Goal: Task Accomplishment & Management: Use online tool/utility

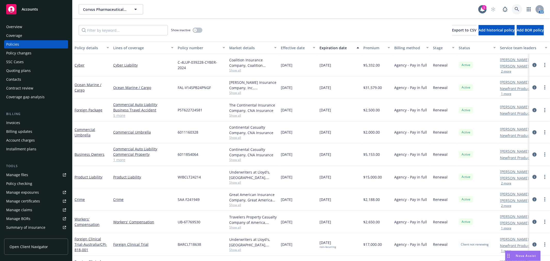
click at [517, 9] on icon at bounding box center [517, 9] width 5 height 5
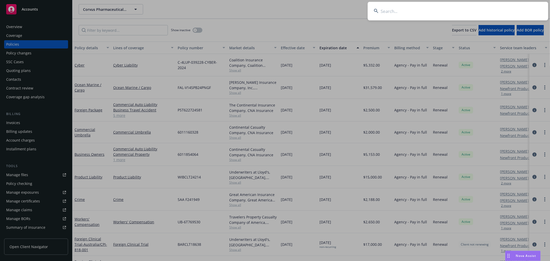
drag, startPoint x: 517, startPoint y: 9, endPoint x: 442, endPoint y: 11, distance: 75.3
click at [442, 11] on input at bounding box center [458, 11] width 181 height 19
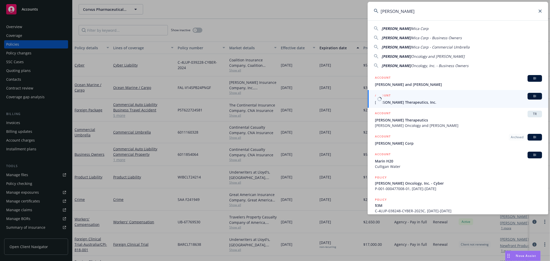
type input "Cullinan"
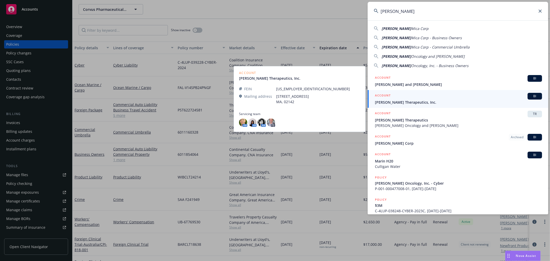
click at [403, 100] on span "[PERSON_NAME] Therapeutics, Inc." at bounding box center [458, 102] width 167 height 5
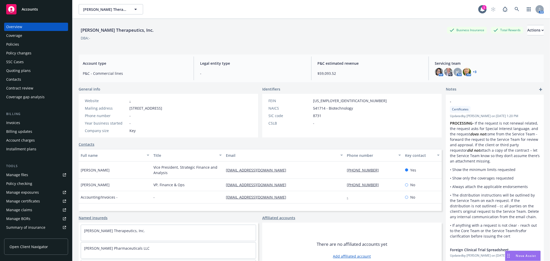
click at [153, 39] on div "DBA: -" at bounding box center [311, 37] width 465 height 5
click at [17, 70] on div "Quoting plans" at bounding box center [18, 71] width 25 height 8
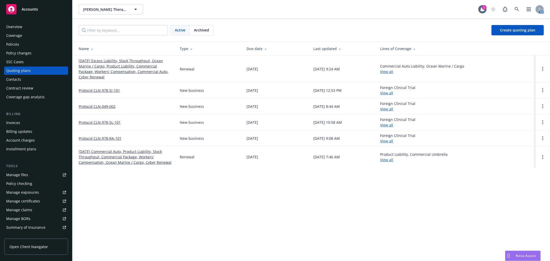
click at [136, 71] on link "[DATE] Excess Liability, Stock Throughput, Ocean Marine / Cargo, Product Liabil…" at bounding box center [125, 69] width 93 height 22
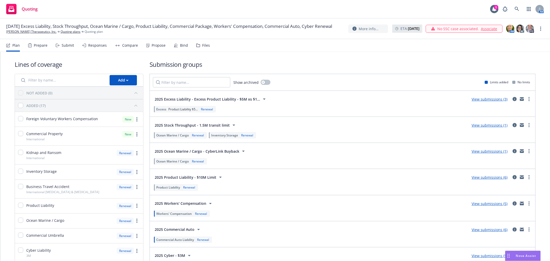
click at [148, 50] on div "Propose" at bounding box center [155, 45] width 19 height 12
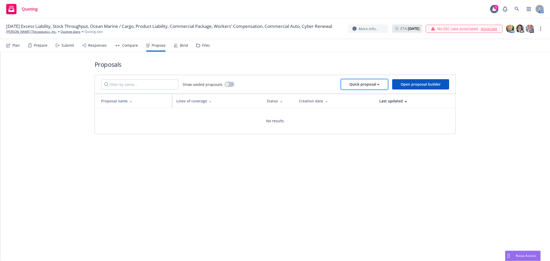
click at [373, 84] on div "Quick proposal" at bounding box center [364, 84] width 30 height 10
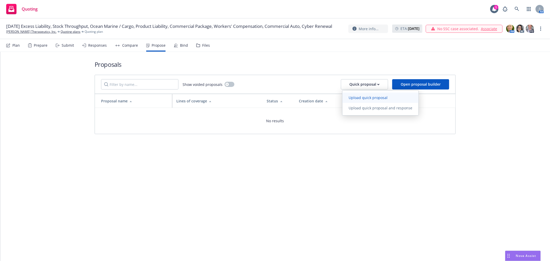
click at [358, 100] on link "Upload quick proposal" at bounding box center [381, 98] width 76 height 10
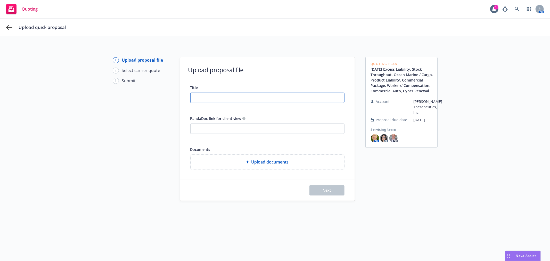
click at [235, 93] on input "Title" at bounding box center [268, 98] width 154 height 10
drag, startPoint x: 272, startPoint y: 98, endPoint x: 112, endPoint y: 96, distance: 160.2
click at [112, 96] on div "1 Upload proposal file 2 Select carrier quote 3 Submit Upload proposal file Tit…" at bounding box center [275, 152] width 538 height 190
type input "[PERSON_NAME] - 25-26 P&C Insurance Proposal"
click at [248, 27] on div "Upload quick proposal" at bounding box center [281, 27] width 525 height 6
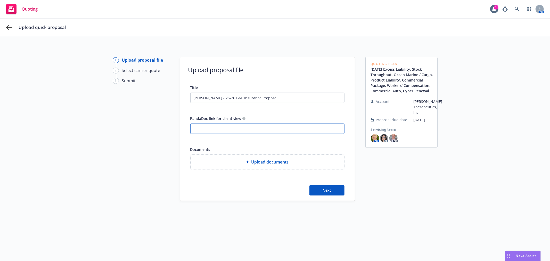
click at [255, 133] on input "PandaDoc link for client view" at bounding box center [268, 129] width 154 height 10
paste input "https://app.pandadoc.com/a/#/documents/bYTiG5MCktKizgHo7Y75EX"
type input "https://app.pandadoc.com/a/#/documents/bYTiG5MCktKizgHo7Y75EX"
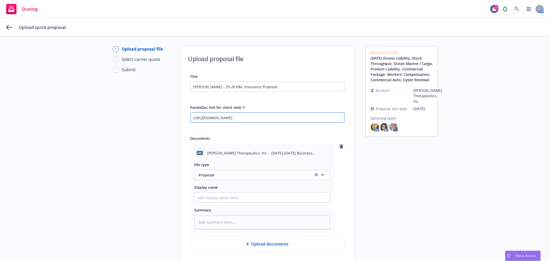
scroll to position [29, 0]
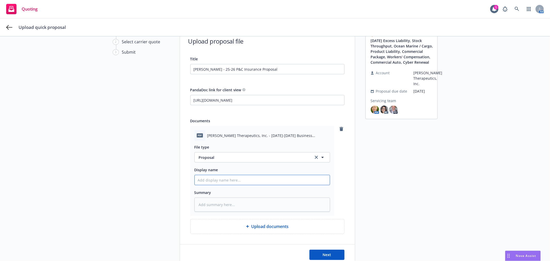
click at [239, 177] on input "Display name" at bounding box center [262, 180] width 135 height 10
drag, startPoint x: 275, startPoint y: 71, endPoint x: 128, endPoint y: 72, distance: 147.8
click at [128, 72] on div "1 Upload proposal file 2 Select carrier quote 3 Submit Upload proposal file Tit…" at bounding box center [275, 146] width 538 height 237
click at [221, 180] on input "Display name" at bounding box center [262, 180] width 135 height 10
paste input "[PERSON_NAME] - 25-26 P&C Insurance Proposal"
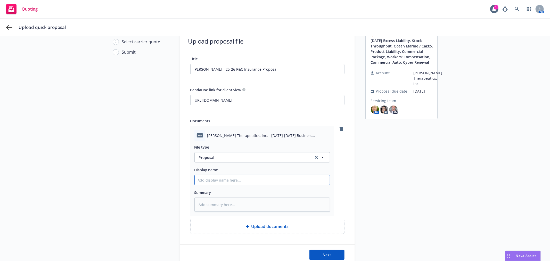
type textarea "x"
type input "[PERSON_NAME] - 25-26 P&C Insurance Proposal"
click at [380, 179] on div "Quoting Plan 09/01/25 Excess Liability, Stock Throughput, Ocean Marine / Cargo,…" at bounding box center [401, 146] width 72 height 237
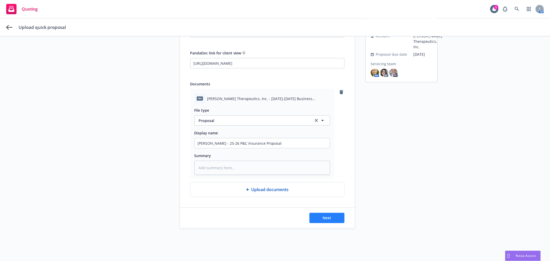
scroll to position [67, 0]
click at [326, 218] on span "Next" at bounding box center [327, 217] width 9 height 5
type textarea "x"
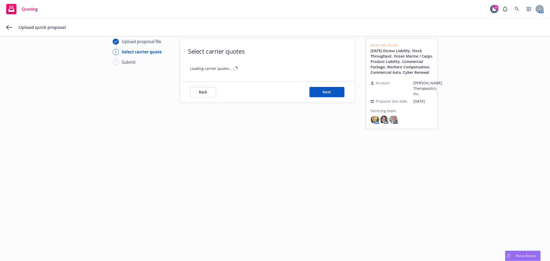
scroll to position [19, 0]
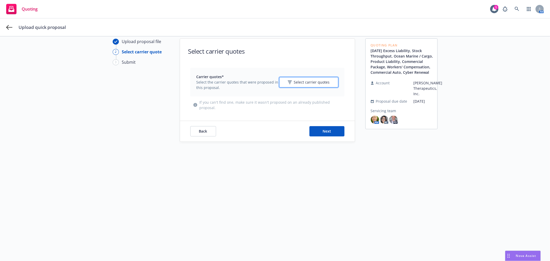
click at [299, 83] on span "Select carrier quotes" at bounding box center [312, 81] width 36 height 5
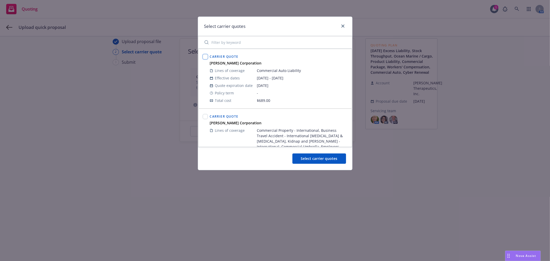
click at [204, 57] on input "checkbox" at bounding box center [205, 56] width 5 height 5
checkbox input "true"
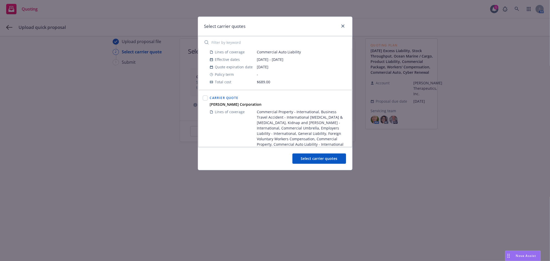
scroll to position [29, 0]
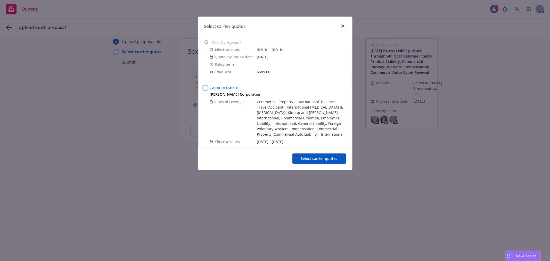
click at [204, 90] on input "checkbox" at bounding box center [205, 87] width 5 height 5
checkbox input "true"
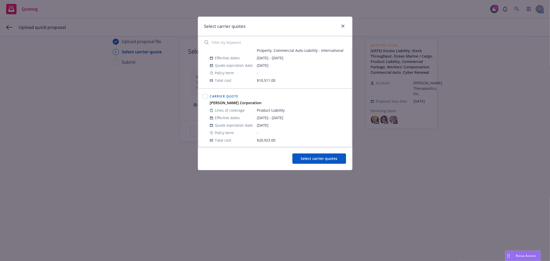
scroll to position [115, 0]
click at [205, 93] on input "checkbox" at bounding box center [205, 94] width 5 height 5
checkbox input "true"
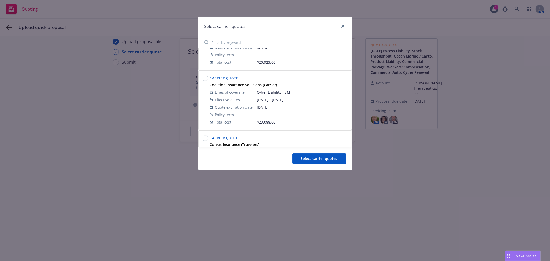
scroll to position [200, 0]
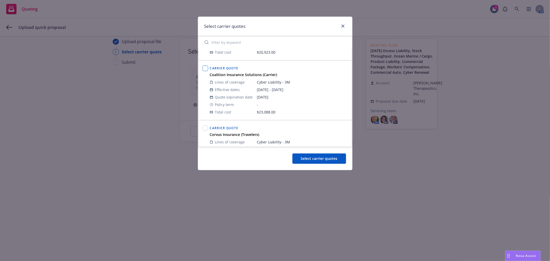
click at [203, 70] on input "checkbox" at bounding box center [205, 68] width 5 height 5
checkbox input "true"
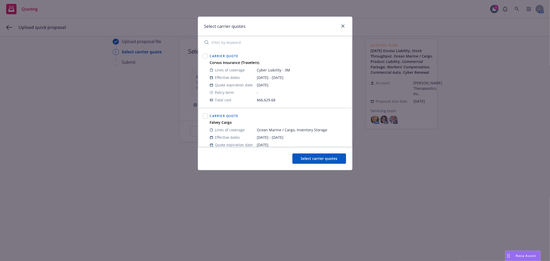
scroll to position [287, 0]
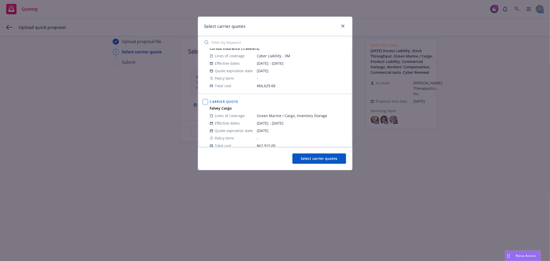
click at [205, 102] on input "checkbox" at bounding box center [205, 101] width 5 height 5
checkbox input "true"
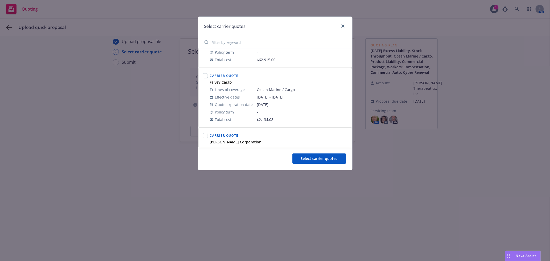
scroll to position [344, 0]
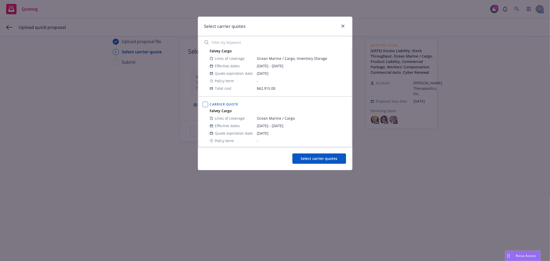
click at [205, 106] on input "checkbox" at bounding box center [205, 104] width 5 height 5
checkbox input "true"
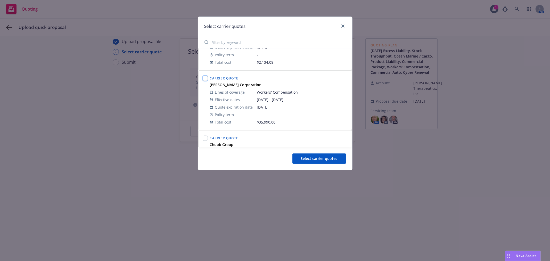
click at [203, 77] on input "checkbox" at bounding box center [205, 78] width 5 height 5
checkbox input "true"
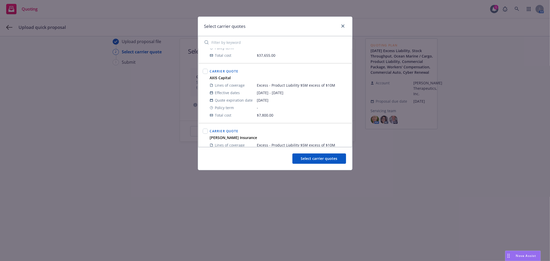
scroll to position [716, 0]
click at [204, 67] on input "checkbox" at bounding box center [205, 69] width 5 height 5
checkbox input "true"
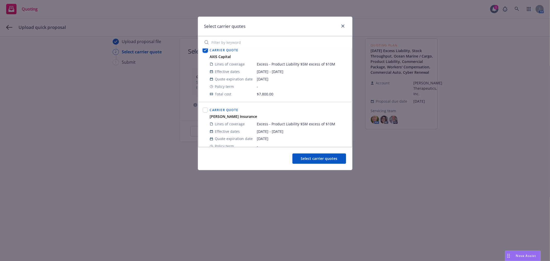
scroll to position [745, 0]
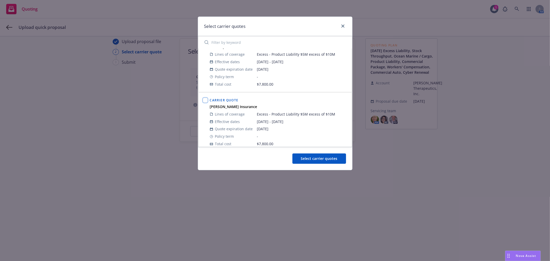
click at [205, 98] on input "checkbox" at bounding box center [205, 100] width 5 height 5
checkbox input "true"
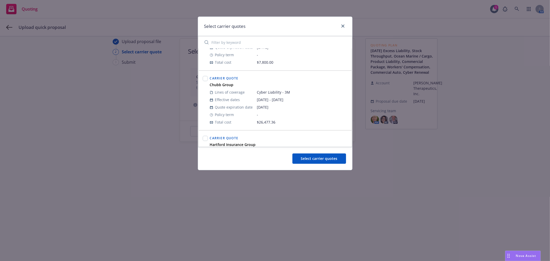
scroll to position [860, 0]
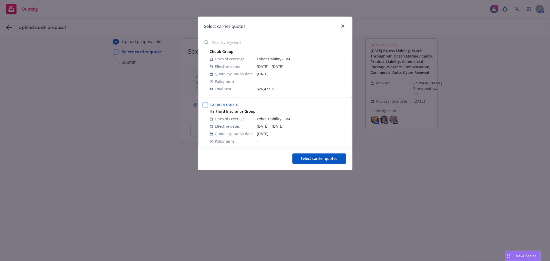
click at [205, 103] on input "checkbox" at bounding box center [205, 105] width 5 height 5
checkbox input "true"
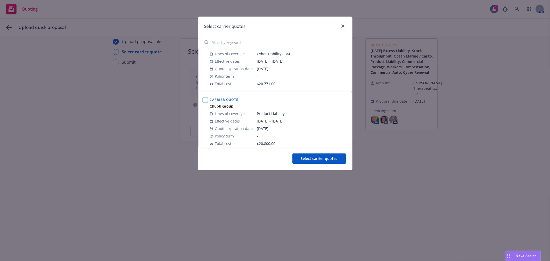
click at [204, 97] on input "checkbox" at bounding box center [205, 99] width 5 height 5
checkbox input "true"
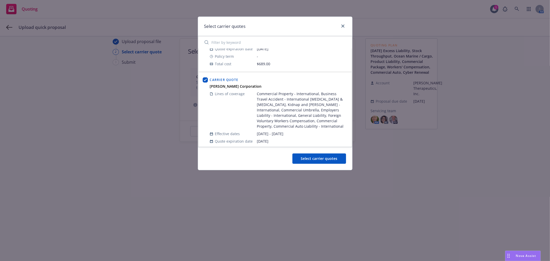
scroll to position [0, 0]
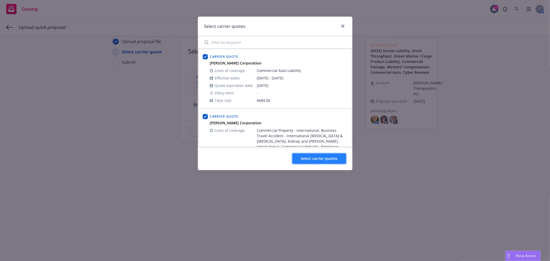
click at [307, 159] on span "Select carrier quotes" at bounding box center [319, 158] width 37 height 5
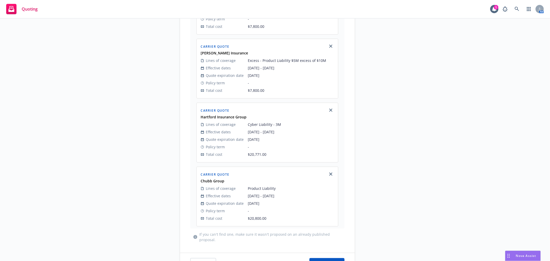
scroll to position [669, 0]
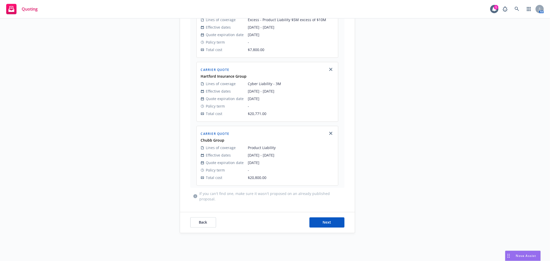
click at [323, 212] on div "Back Next" at bounding box center [267, 222] width 175 height 21
click at [323, 220] on span "Next" at bounding box center [327, 222] width 9 height 5
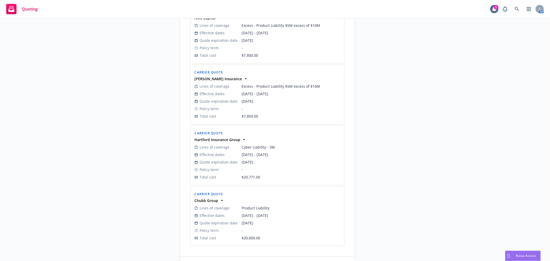
scroll to position [636, 0]
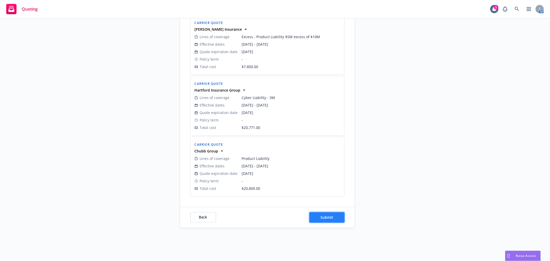
click at [319, 215] on button "Submit" at bounding box center [327, 217] width 35 height 10
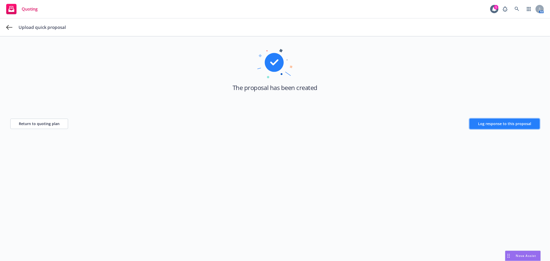
click at [486, 120] on button "Log response to this proposal" at bounding box center [505, 124] width 70 height 10
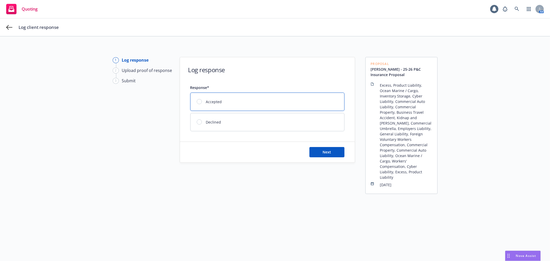
click at [250, 105] on div "Accepted" at bounding box center [268, 102] width 154 height 18
click at [325, 150] on span "Next" at bounding box center [327, 152] width 9 height 5
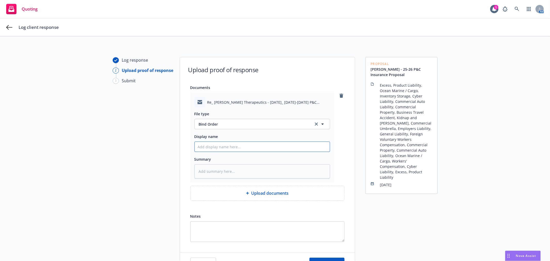
click at [229, 146] on input "Display name" at bounding box center [262, 147] width 135 height 10
type textarea "x"
type input "B"
type textarea "x"
type input "Bi"
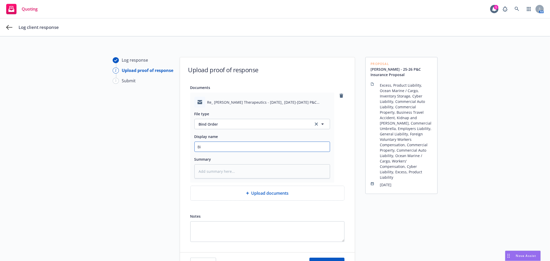
type textarea "x"
type input "Bin"
type textarea "x"
type input "Bind"
type textarea "x"
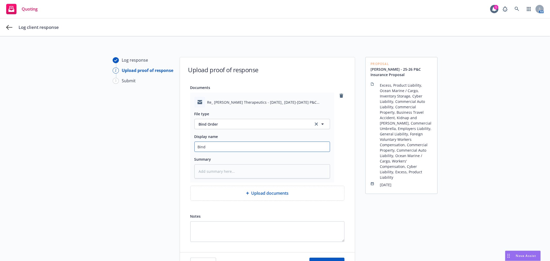
type input "Bind"
type textarea "x"
type input "Bind O"
type textarea "x"
type input "Bind Or"
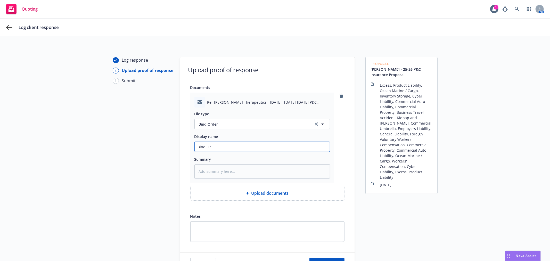
type textarea "x"
type input "Bind Ord"
type textarea "x"
type input "Bind Orde"
type textarea "x"
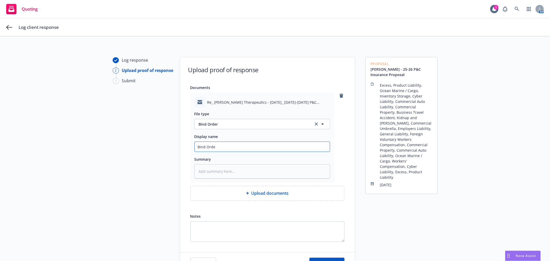
type input "Bind Order"
type textarea "x"
type input "Bind Order"
type textarea "x"
type input "Bind Order f"
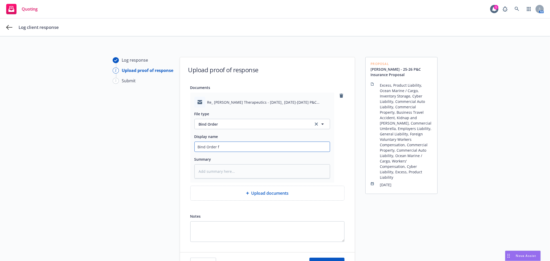
type textarea "x"
type input "Bind Order fr"
type textarea "x"
type input "Bind Order fro"
type textarea "x"
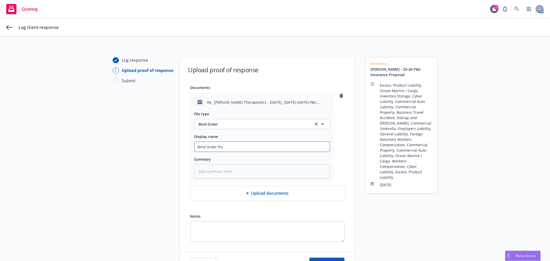
type input "Bind Order from"
type textarea "x"
type input "Bind Order from"
type textarea "x"
type input "Bind Order from C"
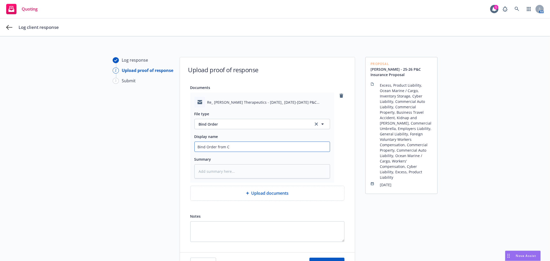
type textarea "x"
type input "Bind Order from Cl"
type textarea "x"
type input "Bind Order from Cli"
type textarea "x"
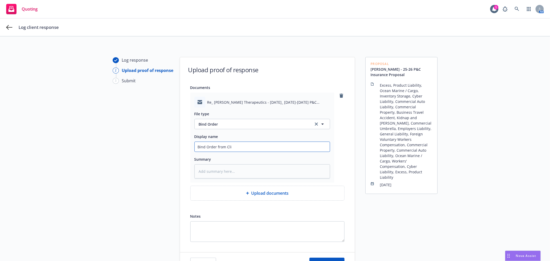
type input "Bind Order from Clie"
type textarea "x"
type input "Bind Order from Clien"
type textarea "x"
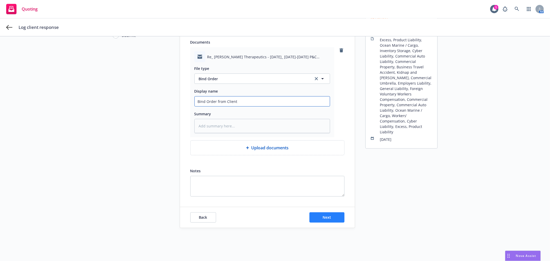
type input "Bind Order from Client"
click at [323, 222] on button "Next" at bounding box center [327, 217] width 35 height 10
type textarea "x"
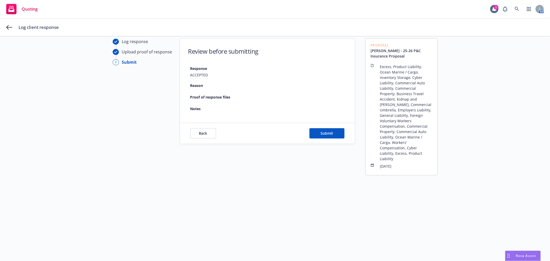
scroll to position [19, 0]
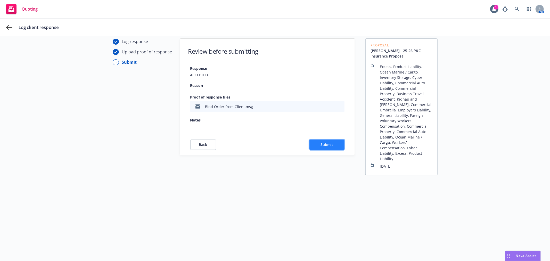
click at [336, 146] on button "Submit" at bounding box center [327, 145] width 35 height 10
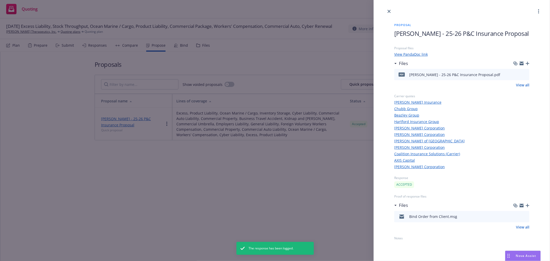
click at [278, 166] on div "Proposal Cullinan - 25-26 P&C Insurance Proposal Proposal files View PandaDoc l…" at bounding box center [275, 130] width 550 height 261
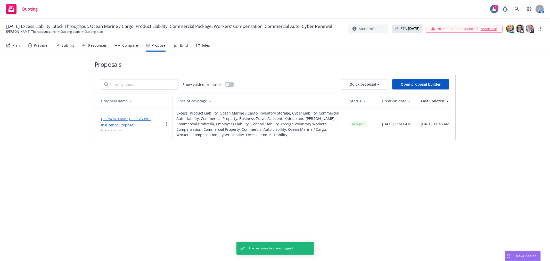
click at [180, 48] on div "Bind" at bounding box center [181, 45] width 14 height 12
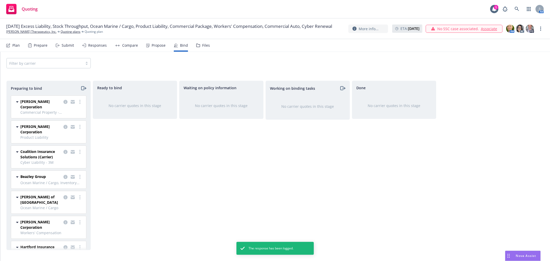
click at [90, 124] on div "Preparing to bind W.R. Berkley Corporation Commercial Property - International,…" at bounding box center [48, 165] width 84 height 169
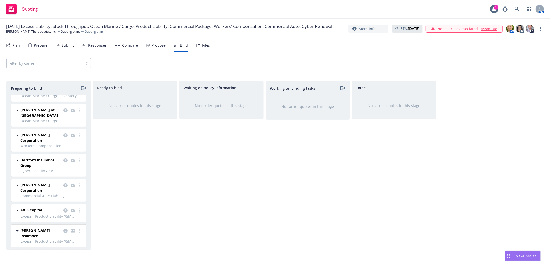
scroll to position [100, 0]
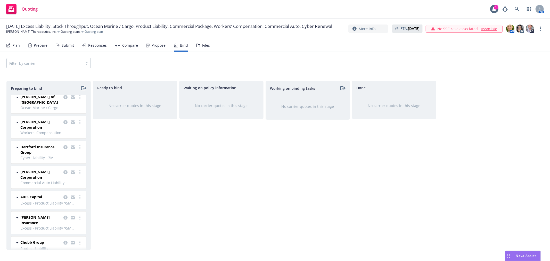
click at [83, 87] on icon "moveRight" at bounding box center [83, 88] width 6 height 6
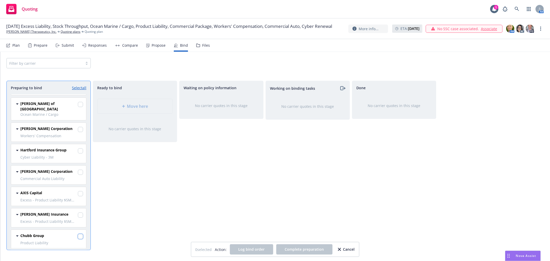
click at [78, 234] on input "checkbox" at bounding box center [80, 236] width 5 height 5
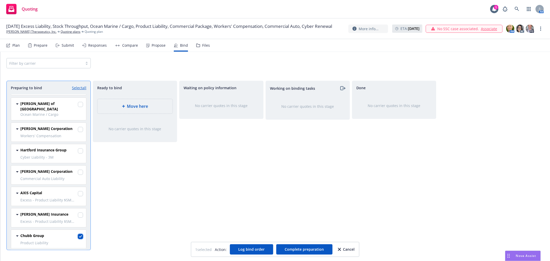
click at [78, 236] on input "checkbox" at bounding box center [80, 236] width 5 height 5
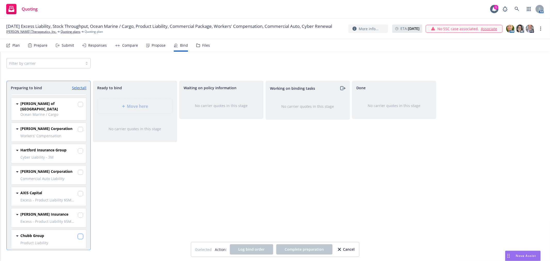
click at [78, 235] on input "checkbox" at bounding box center [80, 236] width 5 height 5
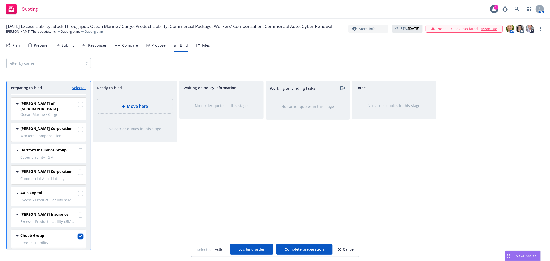
click at [78, 235] on input "checkbox" at bounding box center [80, 236] width 5 height 5
checkbox input "false"
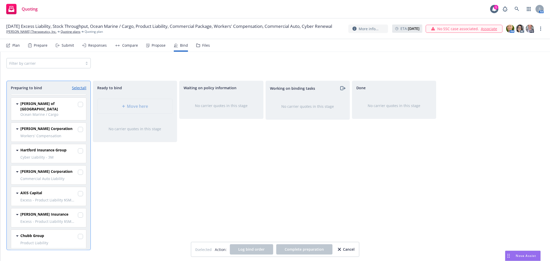
click at [81, 88] on link "Select all" at bounding box center [79, 87] width 14 height 5
checkbox input "true"
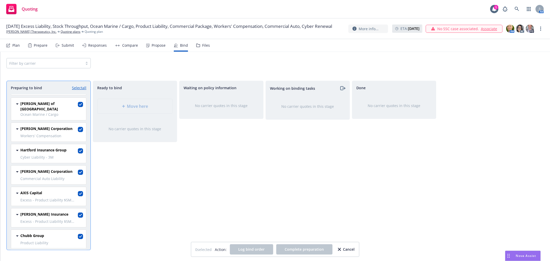
checkbox input "true"
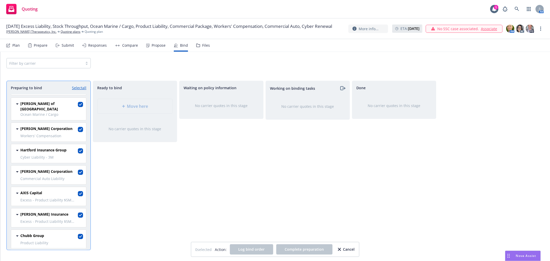
checkbox input "true"
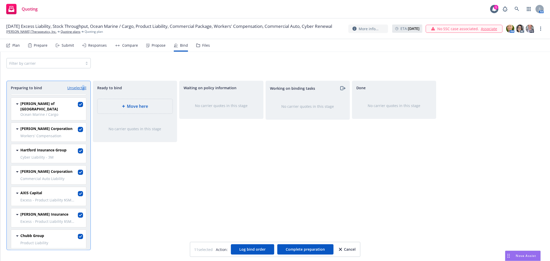
click at [81, 88] on link "Unselect all" at bounding box center [76, 87] width 19 height 5
checkbox input "false"
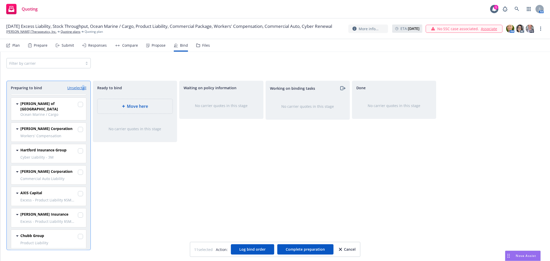
checkbox input "false"
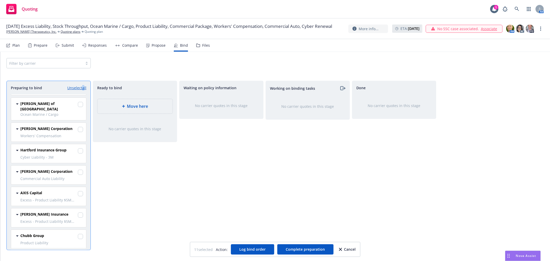
checkbox input "false"
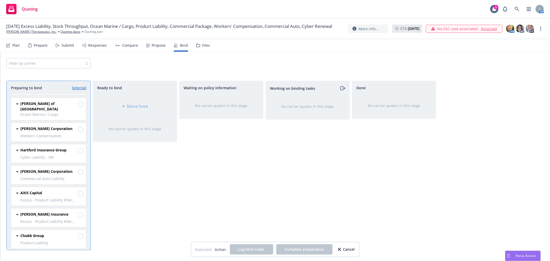
click at [109, 69] on div "Filter by carrier" at bounding box center [275, 63] width 550 height 23
click at [345, 250] on div "Cancel" at bounding box center [346, 250] width 17 height 10
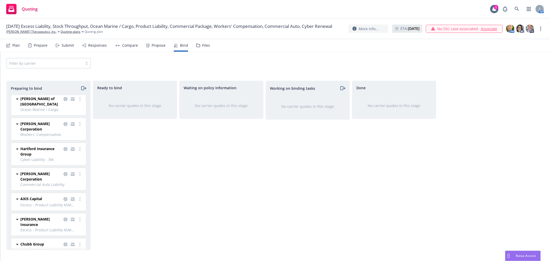
scroll to position [100, 0]
click at [77, 240] on link "more" at bounding box center [80, 243] width 6 height 6
click at [48, 203] on span "Move to done" at bounding box center [46, 202] width 36 height 5
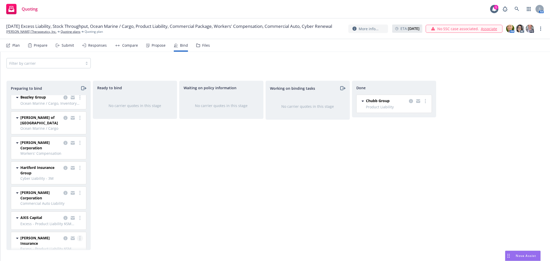
click at [77, 235] on link "more" at bounding box center [80, 238] width 6 height 6
click at [55, 202] on span "Move to done" at bounding box center [46, 202] width 36 height 5
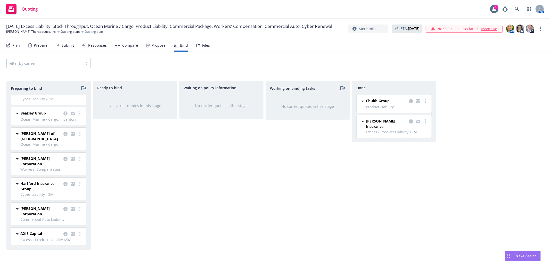
scroll to position [59, 0]
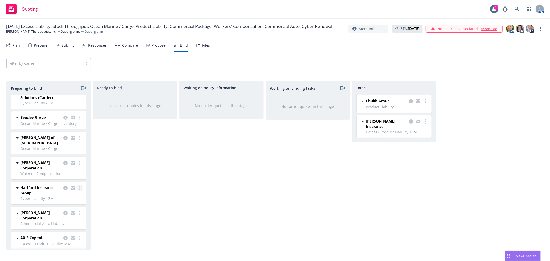
click at [79, 189] on circle "more" at bounding box center [79, 189] width 1 height 1
click at [52, 217] on link "Move to done" at bounding box center [53, 215] width 51 height 10
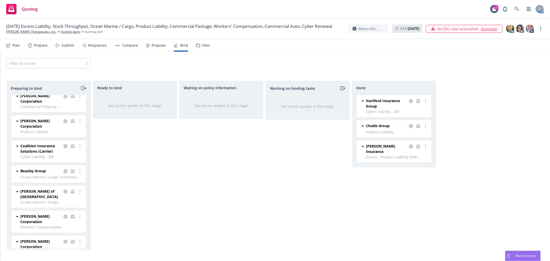
scroll to position [0, 0]
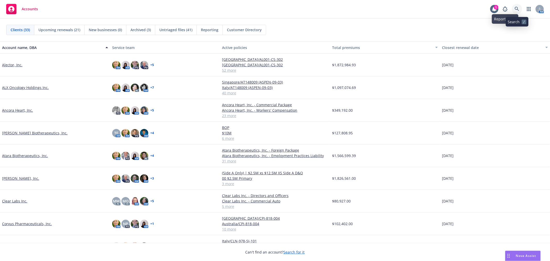
click at [517, 9] on icon at bounding box center [517, 9] width 5 height 5
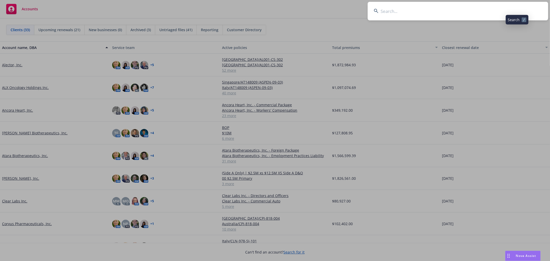
click at [454, 12] on input at bounding box center [458, 11] width 181 height 19
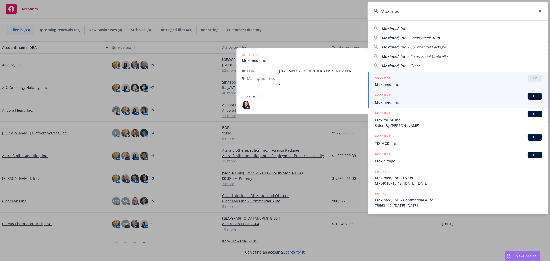
type input "Moximed"
click at [394, 97] on div "ACCOUNT BI" at bounding box center [458, 96] width 167 height 7
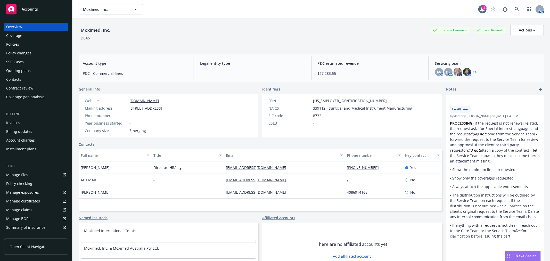
click at [19, 43] on div "Policies" at bounding box center [36, 44] width 60 height 8
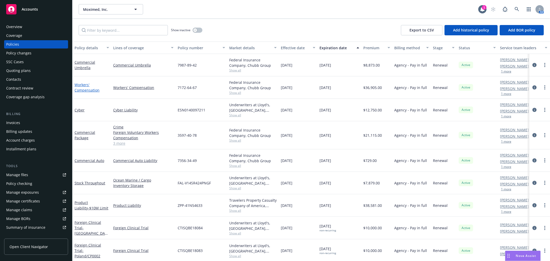
click at [83, 89] on link "Workers' Compensation" at bounding box center [87, 87] width 25 height 10
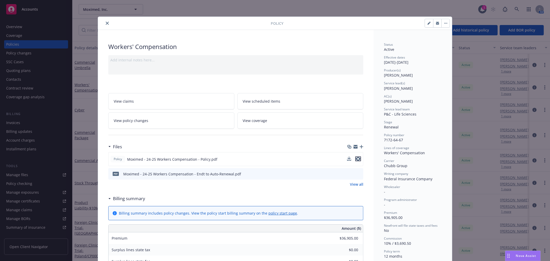
click at [358, 159] on icon "preview file" at bounding box center [358, 159] width 5 height 4
click at [106, 21] on button "close" at bounding box center [107, 23] width 6 height 6
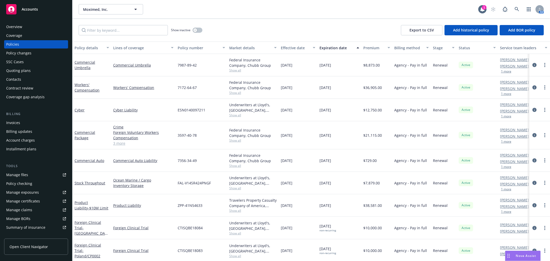
click at [259, 10] on div "Moximed, Inc. Moximed, Inc." at bounding box center [279, 9] width 400 height 10
click at [39, 6] on div "Accounts" at bounding box center [36, 9] width 60 height 10
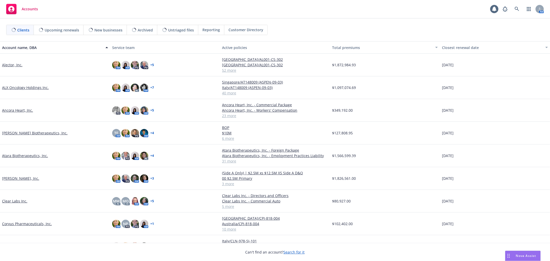
click at [378, 20] on div "Clients Upcoming renewals New businesses Archived Untriaged files Reporting Cus…" at bounding box center [275, 30] width 550 height 23
click at [515, 10] on icon at bounding box center [517, 9] width 5 height 5
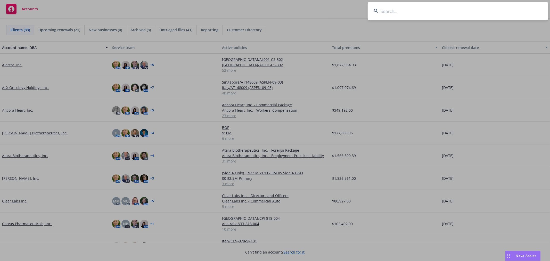
click at [435, 12] on input at bounding box center [458, 11] width 181 height 19
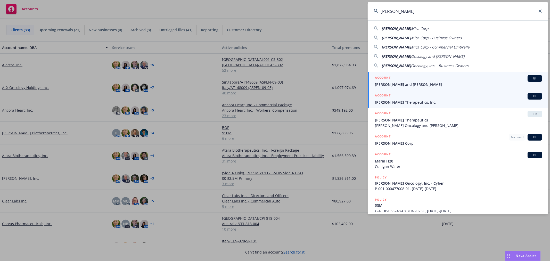
type input "Cullinan"
click at [411, 100] on span "[PERSON_NAME] Therapeutics, Inc." at bounding box center [458, 102] width 167 height 5
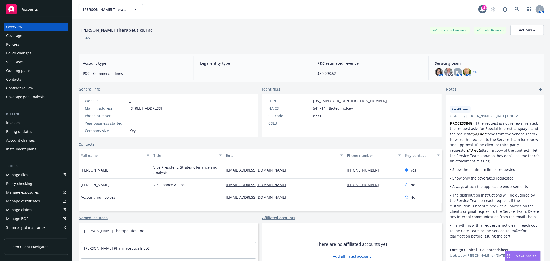
click at [28, 70] on div "Quoting plans" at bounding box center [18, 71] width 25 height 8
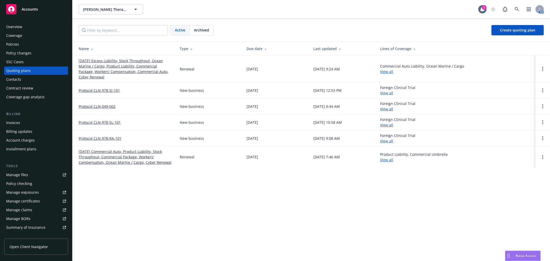
click at [126, 65] on link "09/01/25 Excess Liability, Stock Throughput, Ocean Marine / Cargo, Product Liab…" at bounding box center [125, 69] width 93 height 22
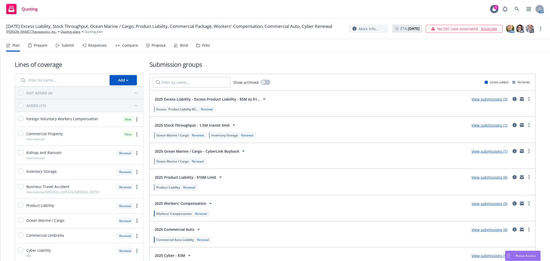
click at [360, 64] on h1 "Submission groups" at bounding box center [343, 64] width 386 height 9
click at [332, 57] on div "Lines of coverage Add NOT ADDED (0) ADDED (17) Foreign Voluntary Workers Compen…" at bounding box center [275, 227] width 521 height 351
click at [59, 45] on icon at bounding box center [58, 46] width 4 height 4
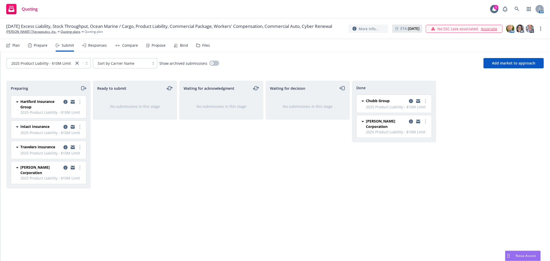
click at [158, 47] on div "Propose" at bounding box center [159, 45] width 14 height 4
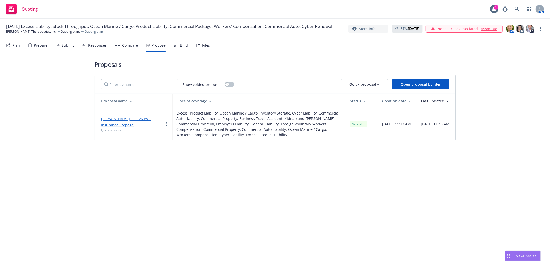
click at [182, 46] on div "Bind" at bounding box center [184, 45] width 8 height 4
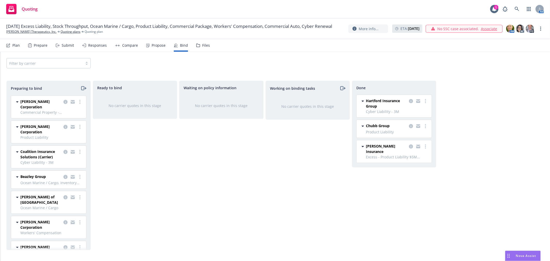
click at [177, 154] on div "Ready to bind No carrier quotes in this stage" at bounding box center [135, 165] width 84 height 169
click at [311, 66] on div "Filter by carrier" at bounding box center [275, 63] width 538 height 10
drag, startPoint x: 260, startPoint y: 181, endPoint x: 262, endPoint y: 176, distance: 5.0
click at [260, 181] on div "Waiting on policy information No carrier quotes in this stage" at bounding box center [221, 165] width 84 height 169
drag, startPoint x: 260, startPoint y: 65, endPoint x: 226, endPoint y: 61, distance: 34.3
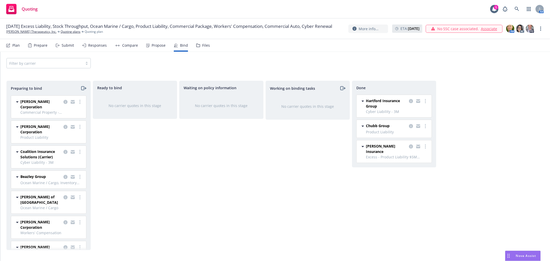
click at [260, 66] on div "Filter by carrier" at bounding box center [275, 63] width 538 height 10
click at [204, 46] on div "Files" at bounding box center [206, 45] width 8 height 4
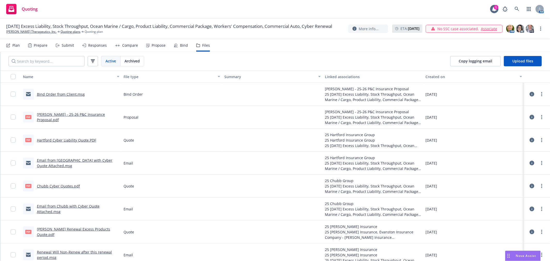
click at [459, 40] on nav "Plan Prepare Submit Responses Compare Propose Bind Files" at bounding box center [275, 45] width 538 height 12
click at [302, 48] on nav "Plan Prepare Submit Responses Compare Propose Bind Files" at bounding box center [275, 45] width 538 height 12
click at [302, 54] on div "Active Archived Copy logging email Upload files" at bounding box center [275, 61] width 550 height 19
click at [188, 47] on div "Plan Prepare Submit Responses Compare Propose Bind Files" at bounding box center [108, 45] width 204 height 12
click at [177, 46] on div "Bind" at bounding box center [181, 45] width 14 height 12
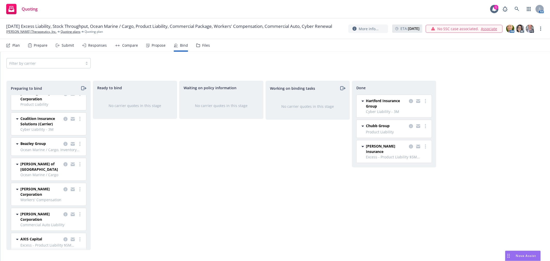
scroll to position [34, 0]
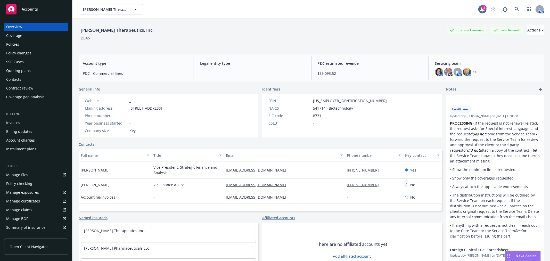
click at [17, 42] on div "Policies" at bounding box center [12, 44] width 13 height 8
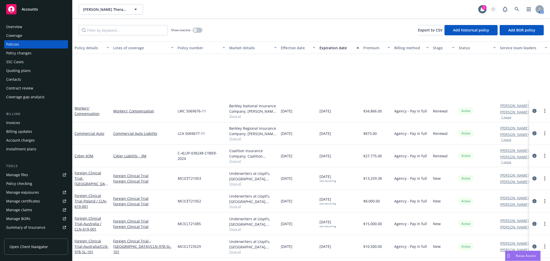
scroll to position [143, 0]
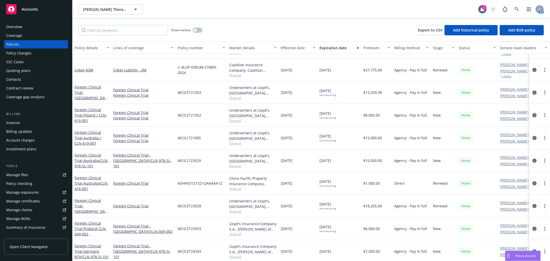
drag, startPoint x: 291, startPoint y: 17, endPoint x: 263, endPoint y: 15, distance: 28.0
click at [291, 17] on div "[PERSON_NAME] Therapeutics, Inc. [PERSON_NAME] Therapeutics, Inc. 1 AM" at bounding box center [311, 9] width 478 height 19
